Goal: Book appointment/travel/reservation

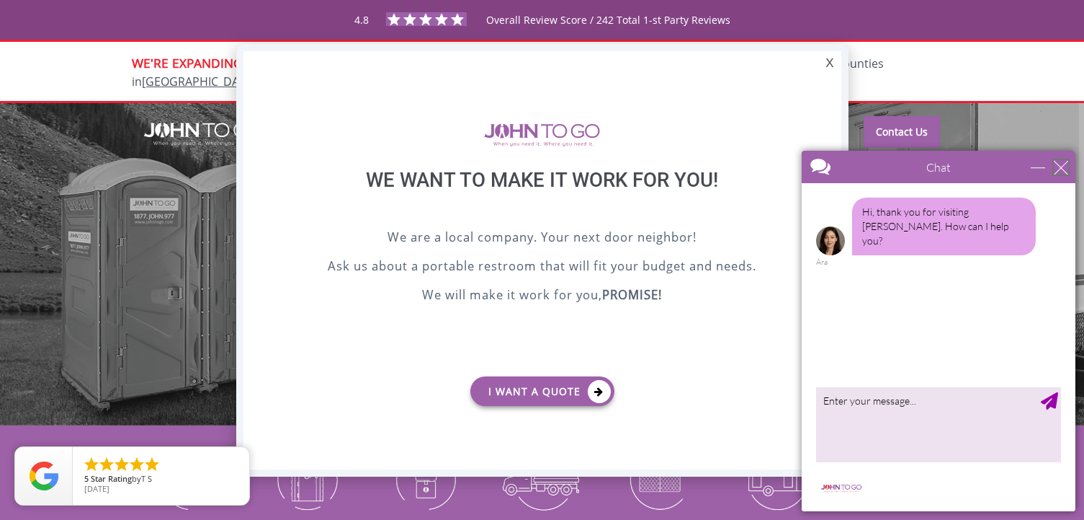
click at [1059, 169] on div "close" at bounding box center [1061, 167] width 14 height 14
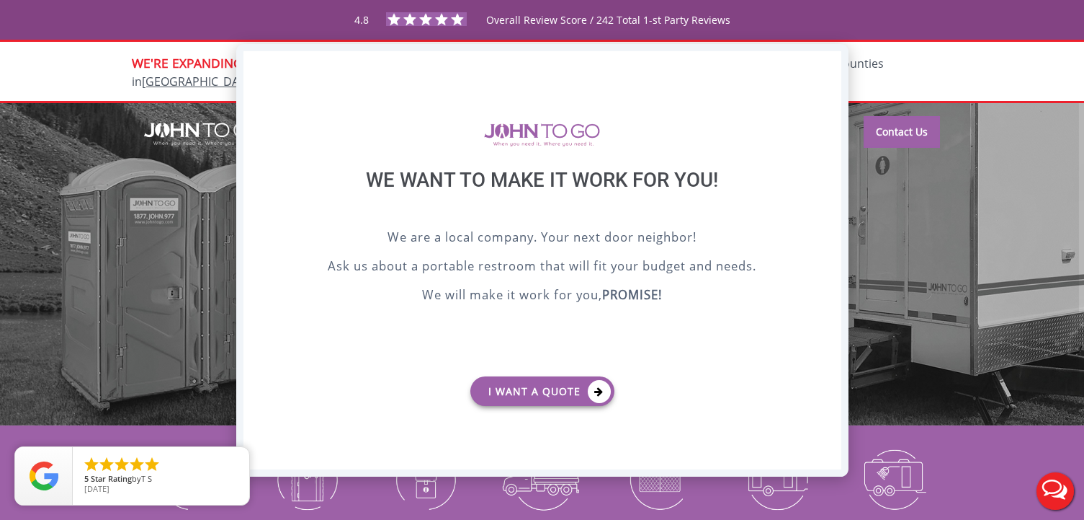
click at [823, 61] on div "X" at bounding box center [830, 63] width 22 height 24
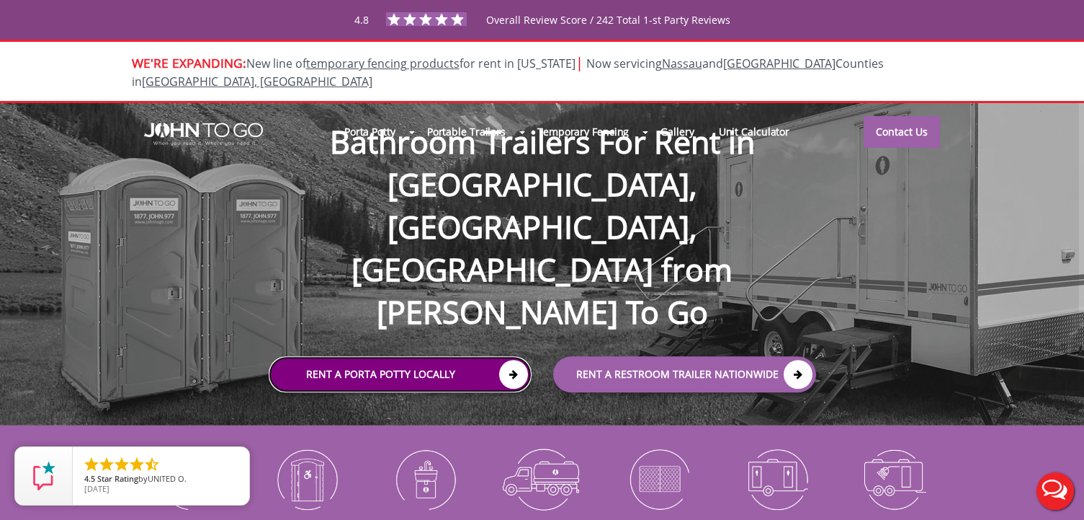
click at [423, 356] on link "Rent a Porta Potty Locally" at bounding box center [400, 374] width 263 height 36
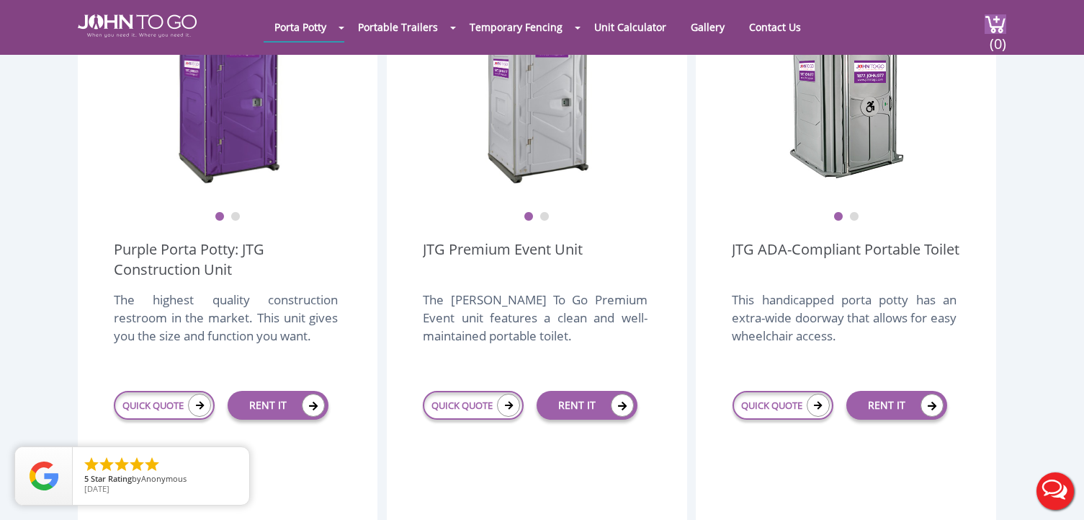
scroll to position [504, 0]
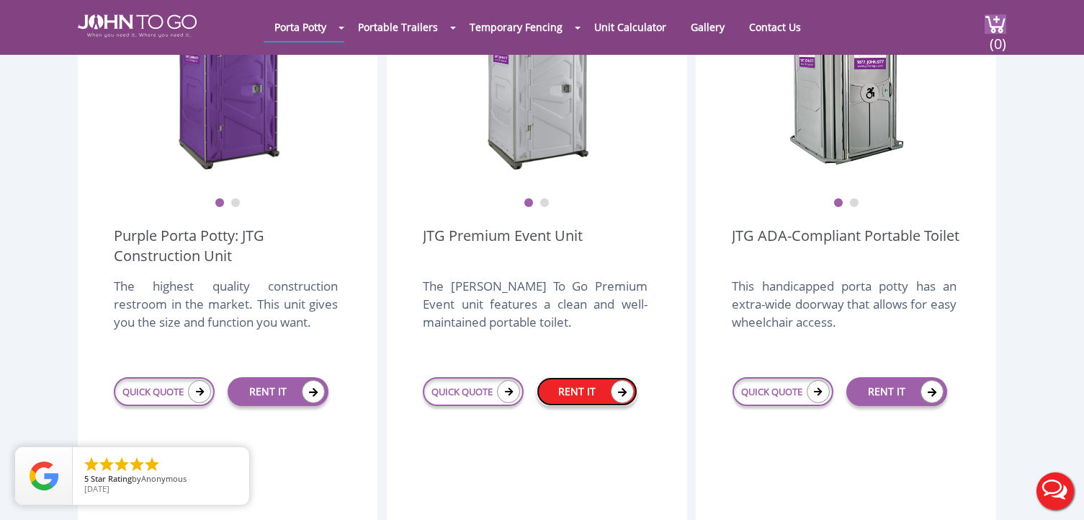
click at [569, 377] on link "RENT IT" at bounding box center [587, 391] width 101 height 29
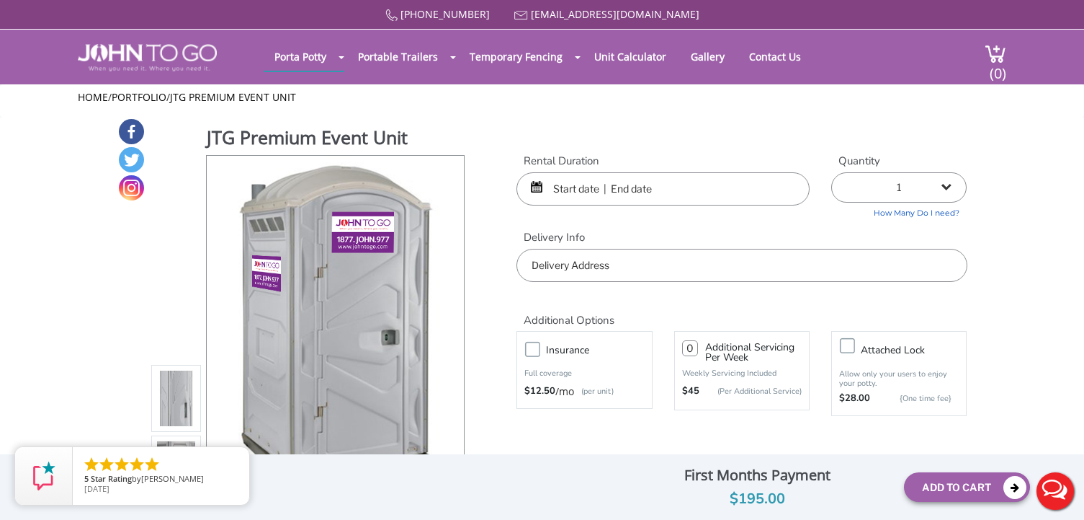
click at [566, 190] on input "text" at bounding box center [663, 188] width 293 height 33
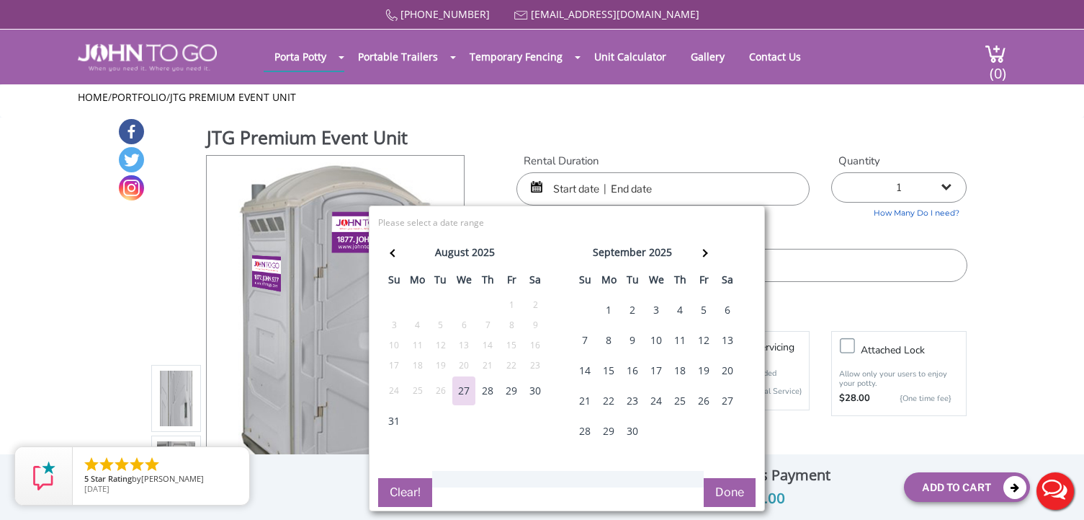
click at [660, 311] on div "3" at bounding box center [656, 309] width 23 height 29
click at [665, 195] on input "text" at bounding box center [663, 188] width 293 height 33
click at [653, 192] on input "text" at bounding box center [663, 188] width 293 height 33
click at [685, 312] on div "4" at bounding box center [680, 309] width 23 height 29
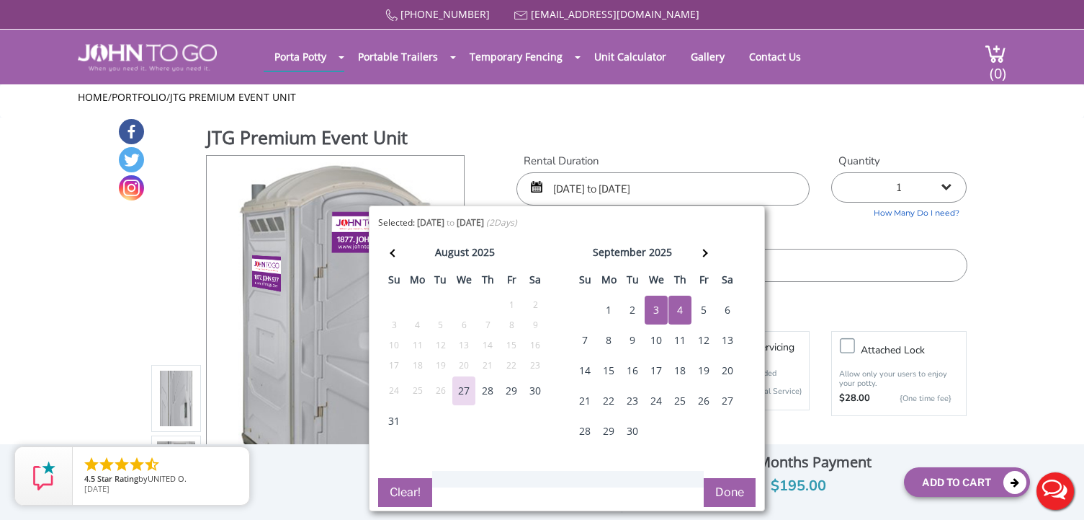
click at [702, 311] on div "5" at bounding box center [703, 309] width 23 height 29
click at [656, 311] on div "3" at bounding box center [656, 309] width 23 height 29
type input "09/03/2025 to 09/05/2025"
click at [705, 124] on div "JTG Premium Event Unit View feature & specs Download Pdf Product PDF Addon PDF …" at bounding box center [542, 327] width 850 height 421
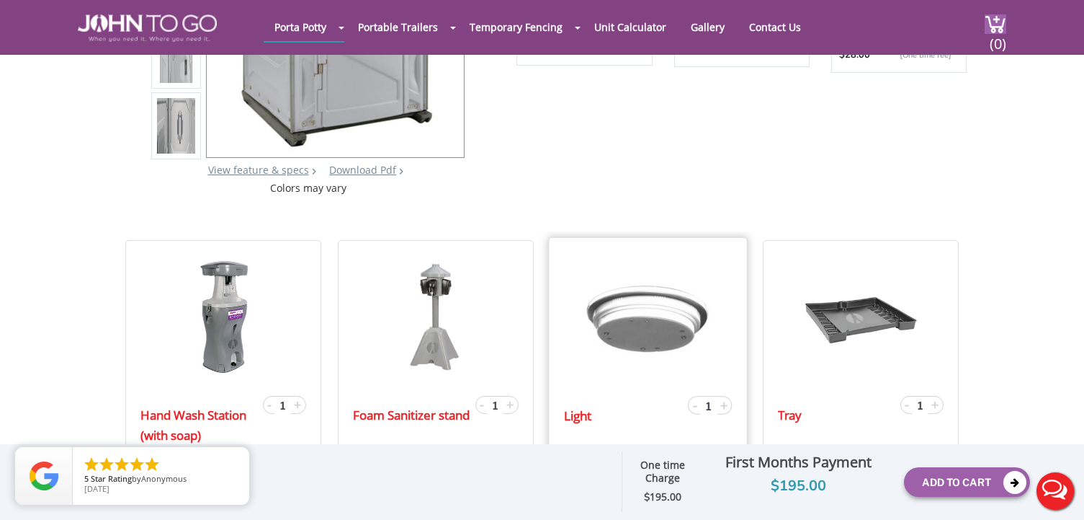
scroll to position [504, 0]
